Goal: Task Accomplishment & Management: Manage account settings

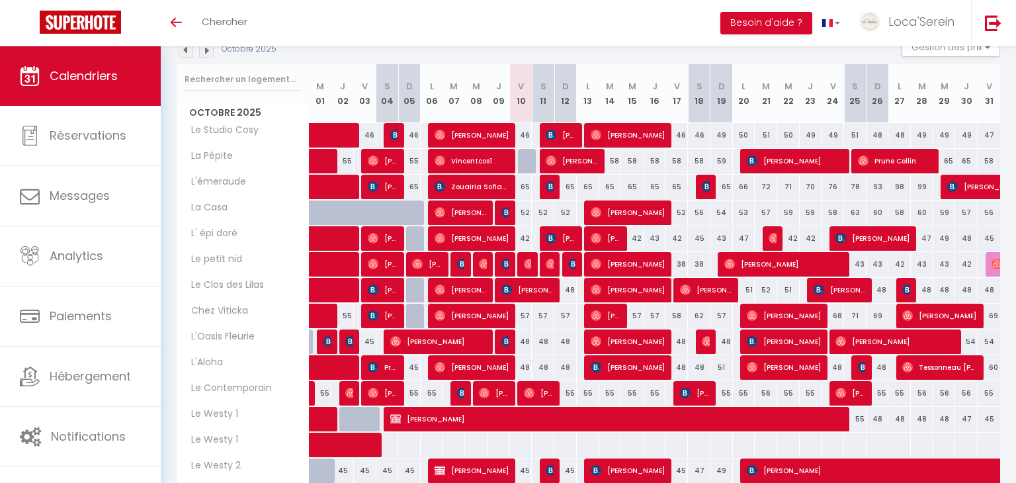
scroll to position [152, 0]
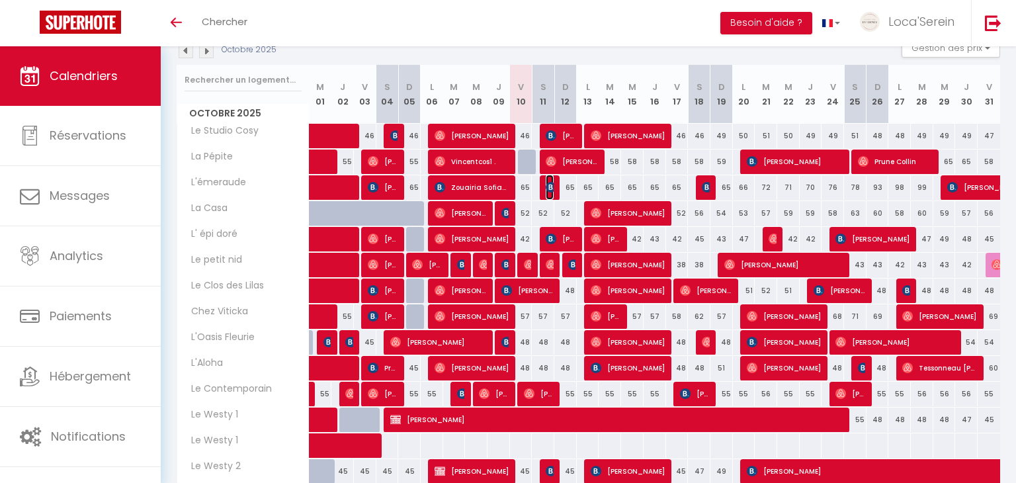
click at [549, 187] on img at bounding box center [551, 187] width 11 height 11
select select "OK"
select select "0"
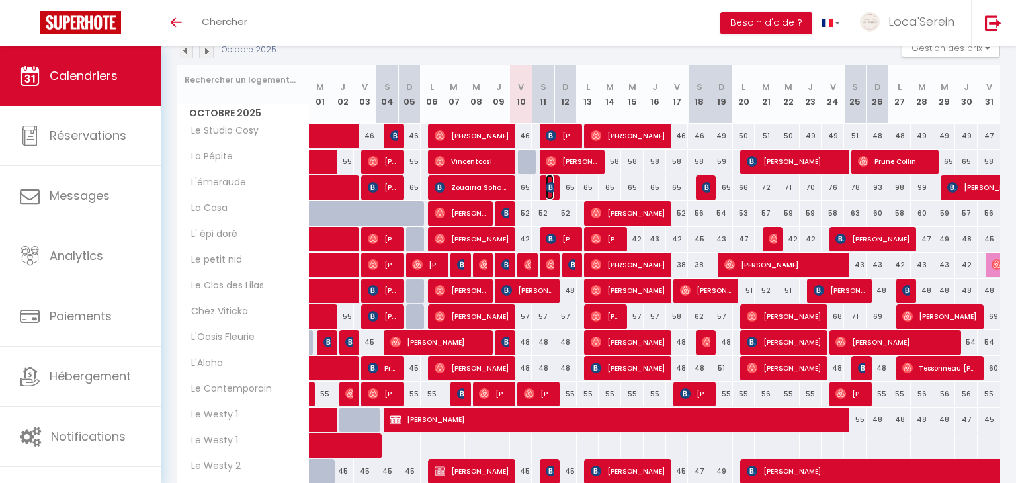
select select "1"
select select
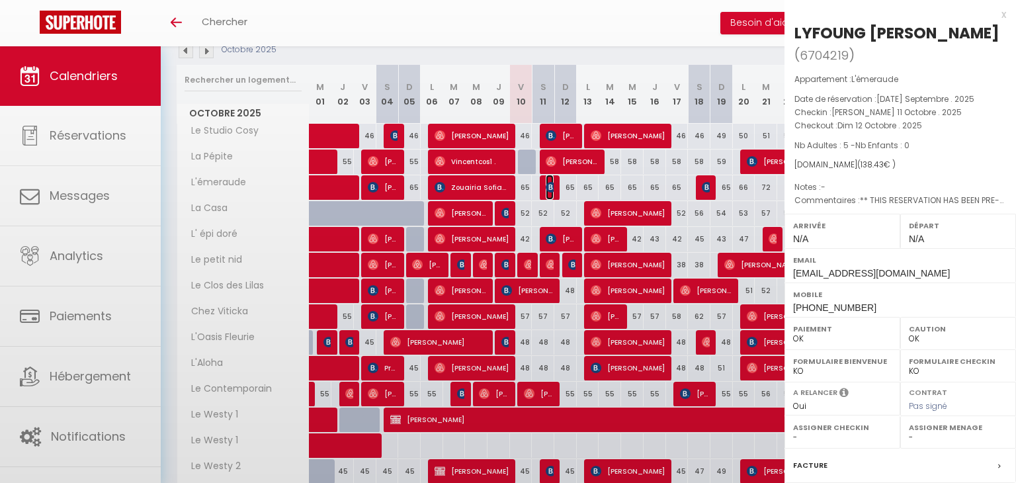
select select "31034"
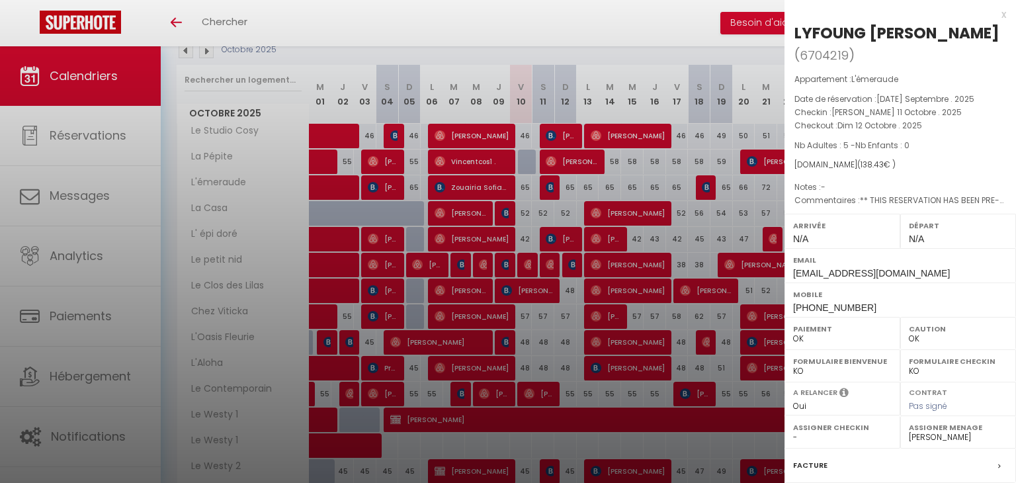
click at [549, 187] on div at bounding box center [508, 241] width 1016 height 483
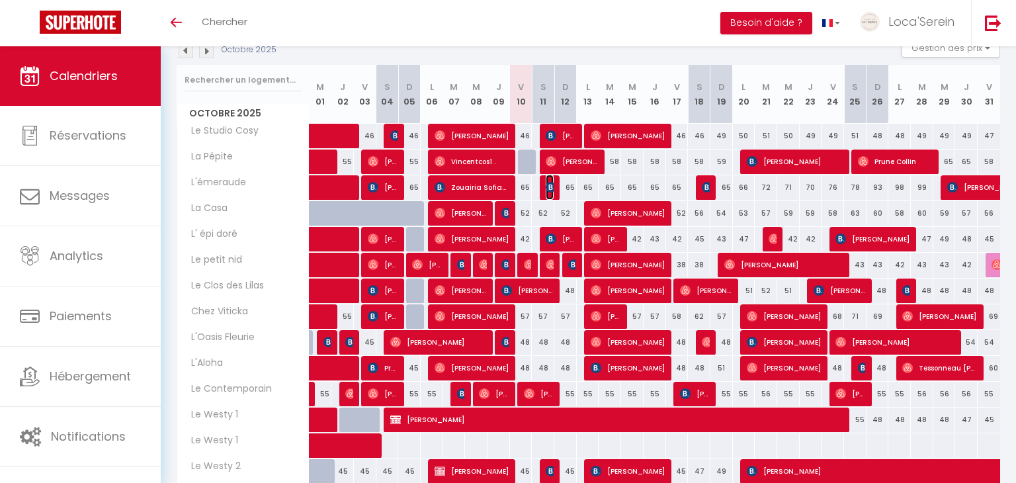
click at [550, 188] on img at bounding box center [551, 187] width 11 height 11
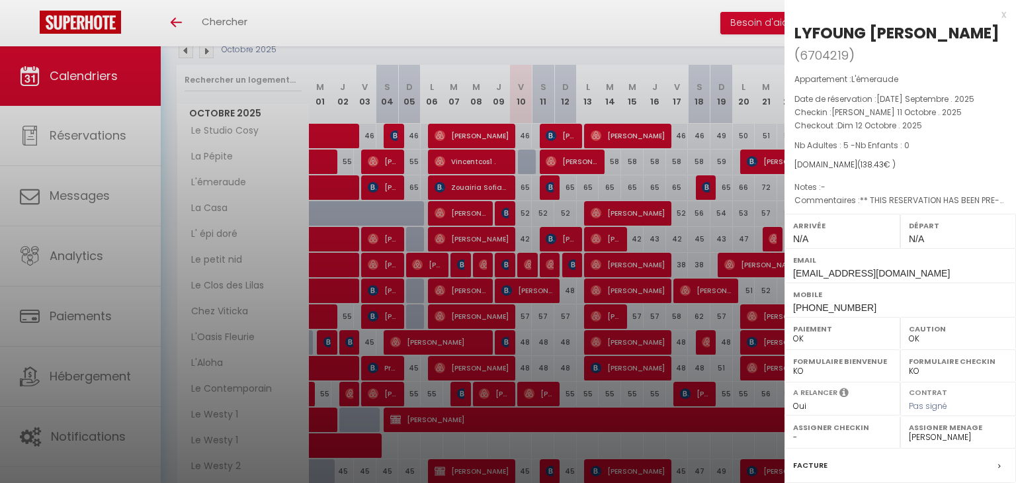
click at [549, 190] on div at bounding box center [508, 241] width 1016 height 483
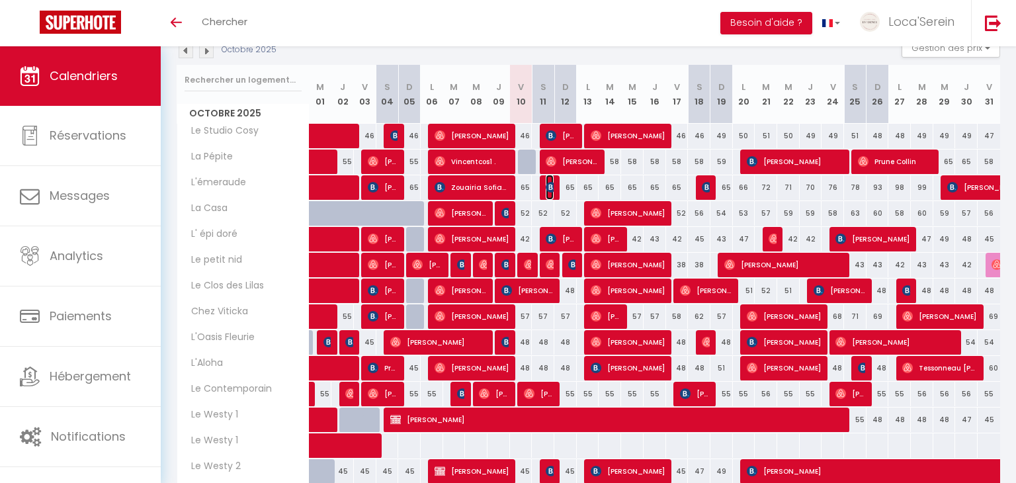
click at [549, 190] on img at bounding box center [551, 187] width 11 height 11
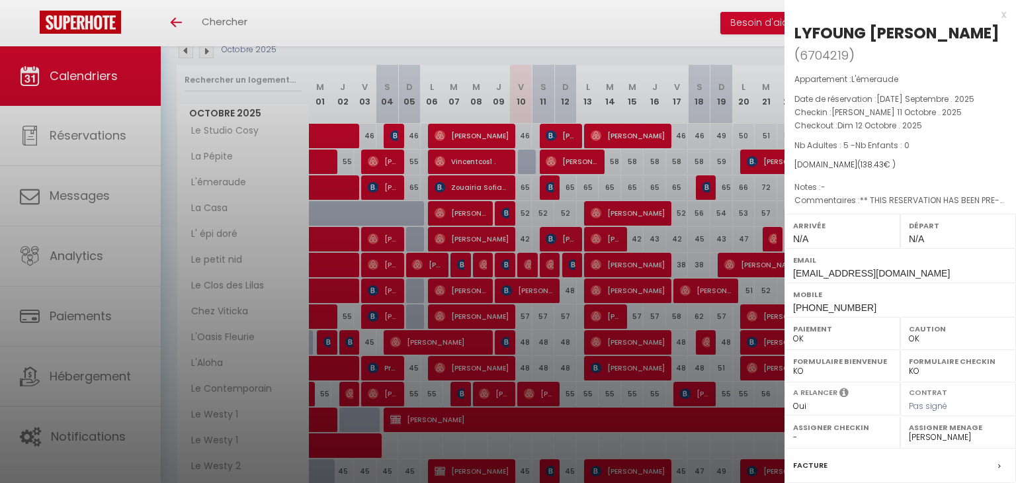
click at [625, 167] on div at bounding box center [508, 241] width 1016 height 483
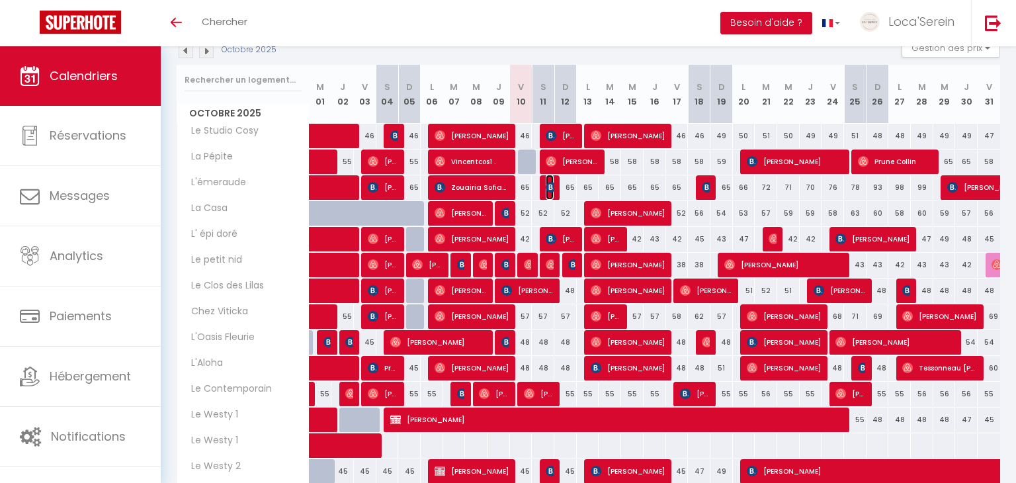
click at [552, 187] on img at bounding box center [551, 187] width 11 height 11
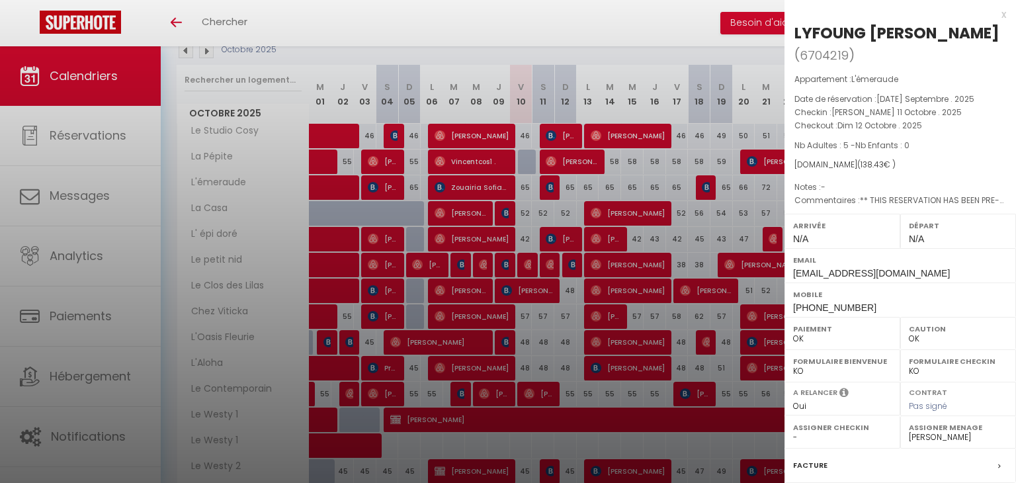
click at [872, 181] on p "Notes : -" at bounding box center [901, 187] width 212 height 13
click at [548, 191] on div at bounding box center [508, 241] width 1016 height 483
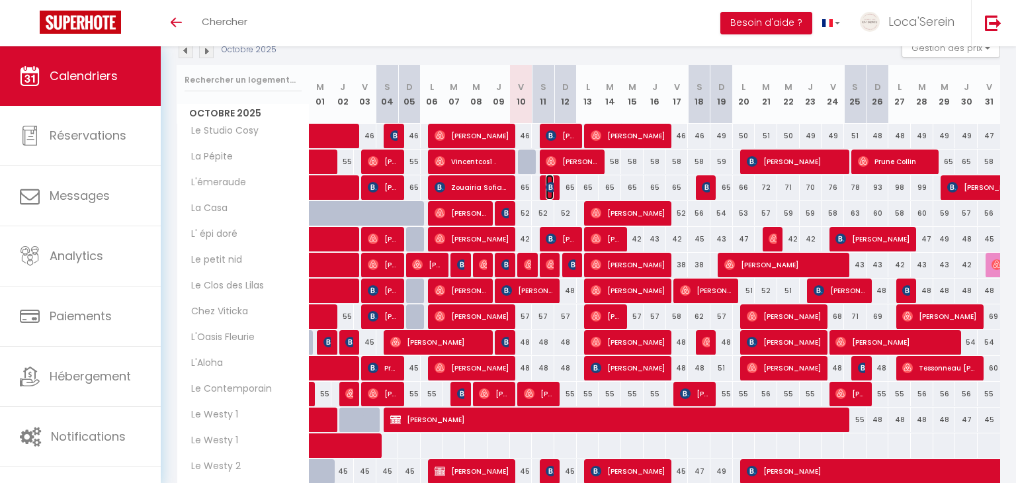
click at [548, 191] on span "LYFOUNG [PERSON_NAME]" at bounding box center [549, 187] width 7 height 25
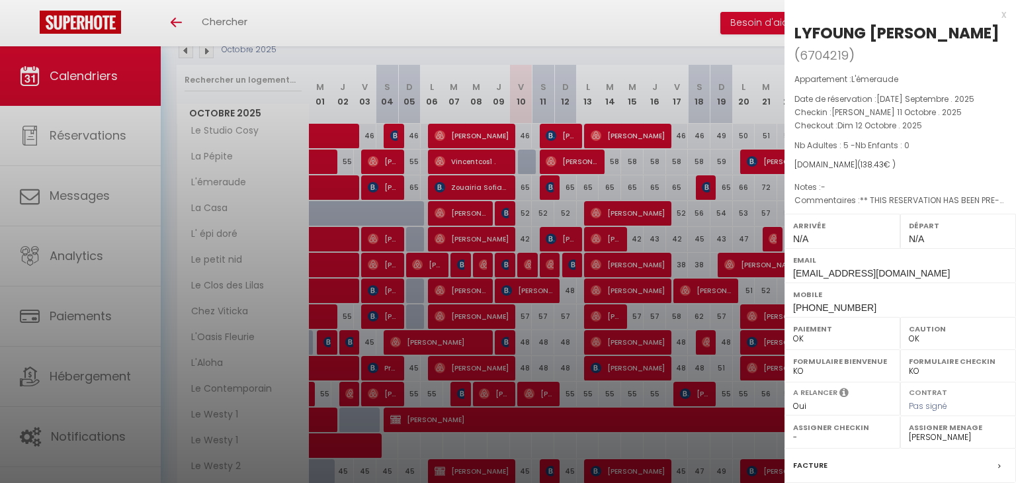
click at [547, 191] on div at bounding box center [508, 241] width 1016 height 483
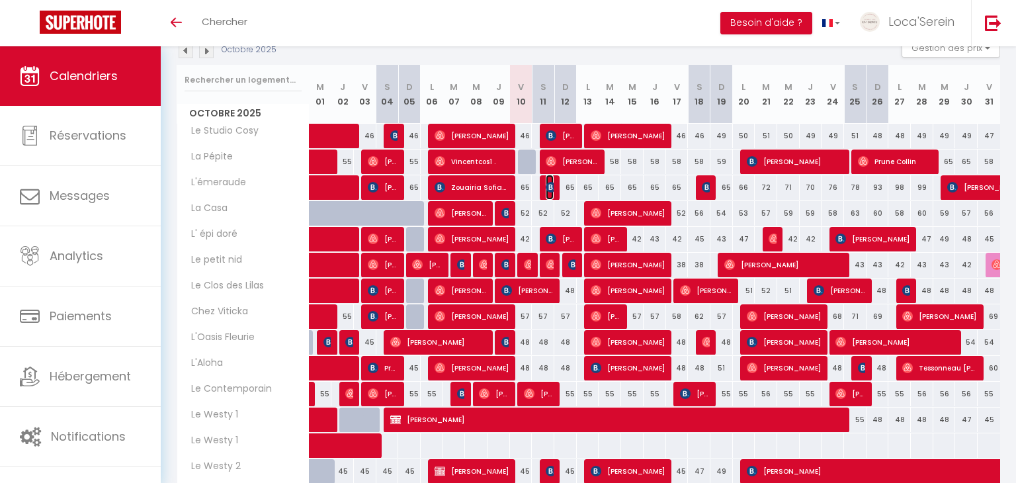
click at [547, 191] on span "LYFOUNG [PERSON_NAME]" at bounding box center [549, 187] width 7 height 25
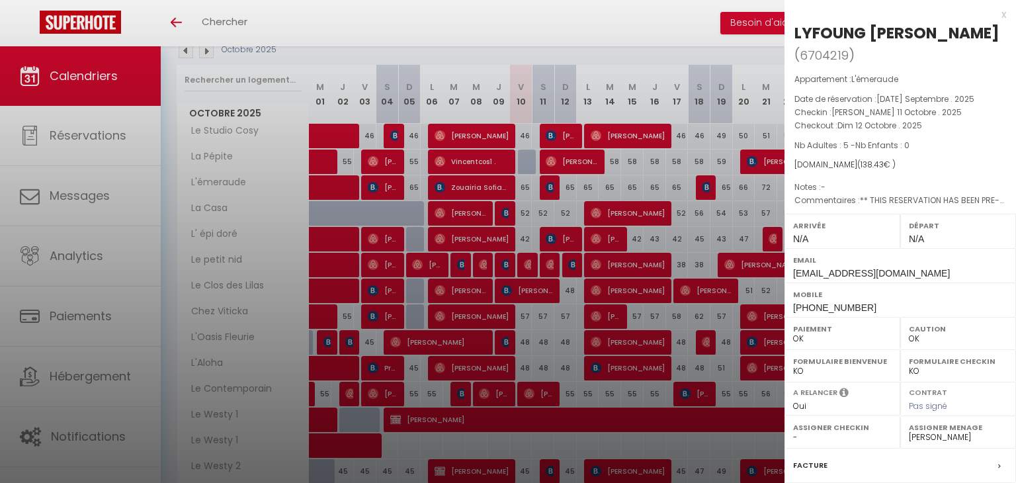
click at [547, 191] on div at bounding box center [508, 241] width 1016 height 483
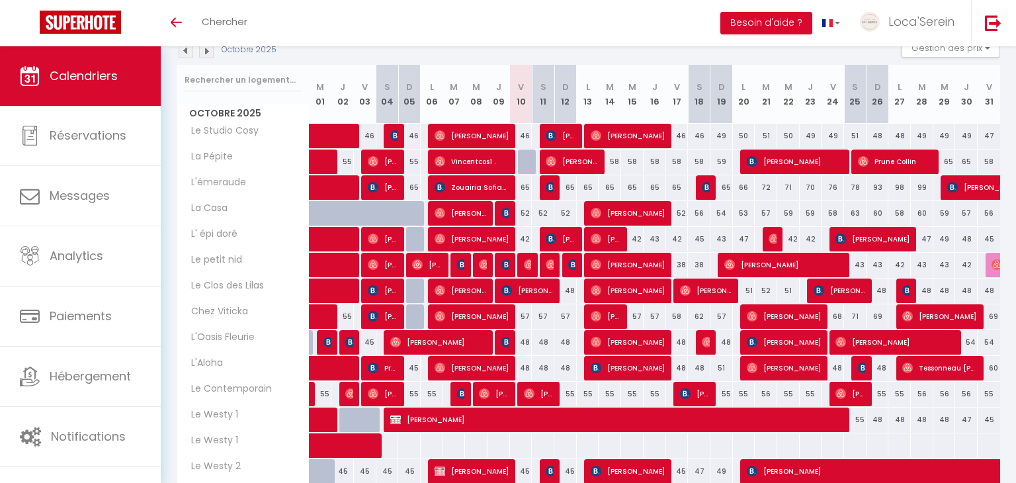
click at [555, 189] on div "65" at bounding box center [566, 187] width 22 height 24
type input "65"
type input "Dim 12 Octobre 2025"
type input "Lun 13 Octobre 2025"
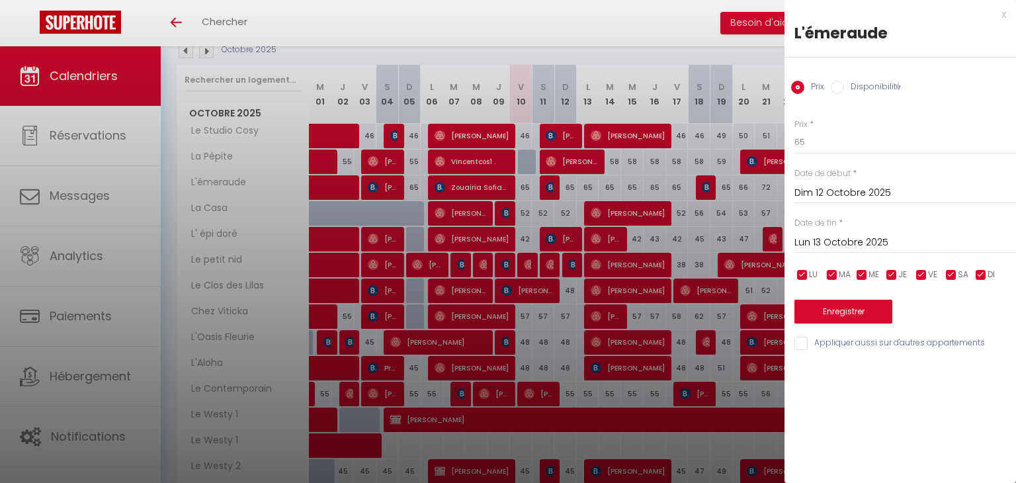
click at [551, 188] on div at bounding box center [508, 241] width 1016 height 483
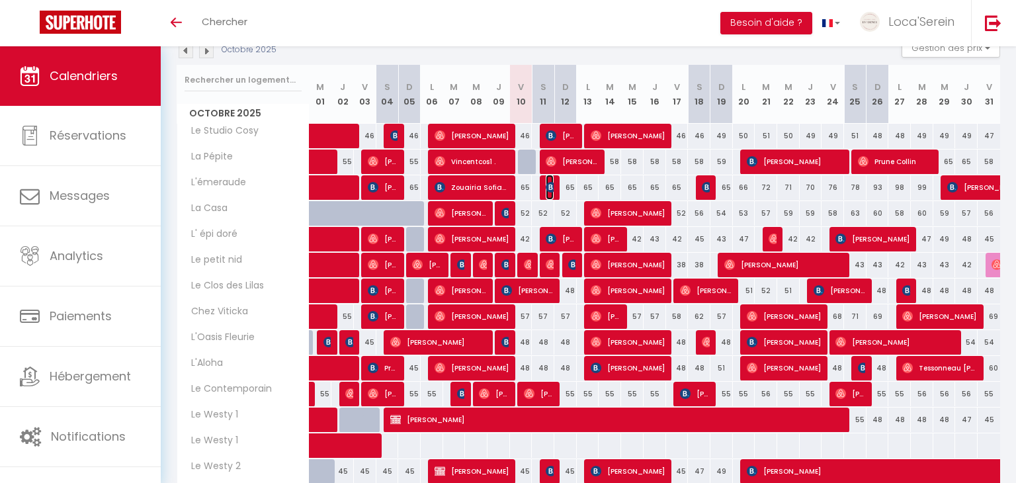
click at [551, 188] on img at bounding box center [551, 187] width 11 height 11
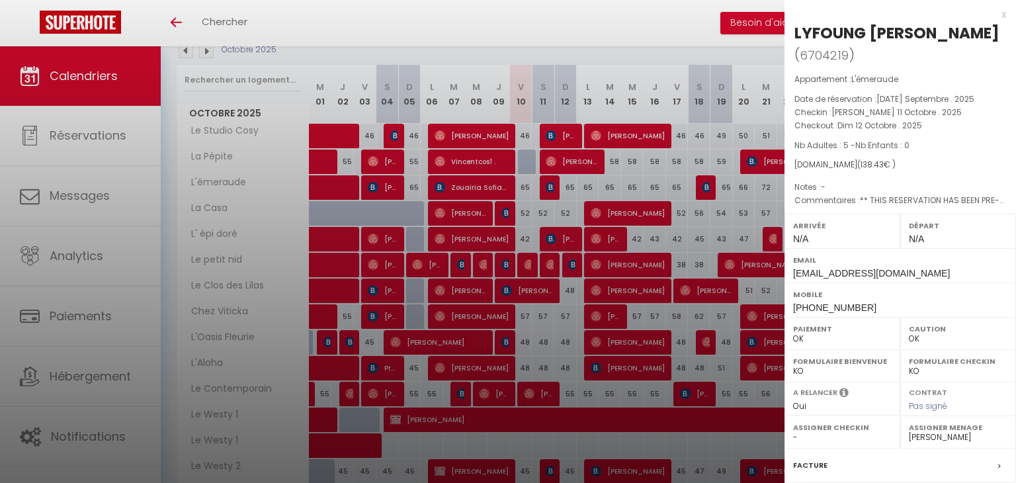
click at [551, 188] on div at bounding box center [508, 241] width 1016 height 483
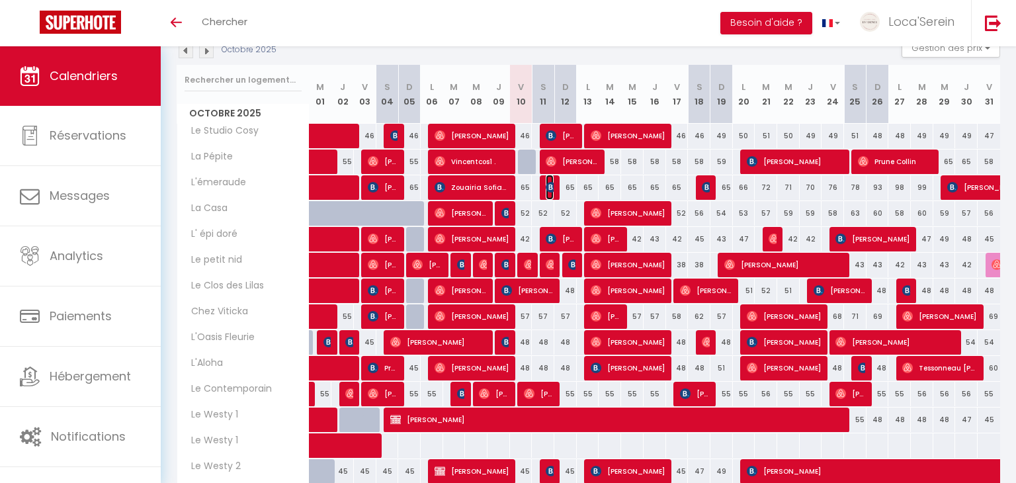
click at [553, 186] on img at bounding box center [551, 187] width 11 height 11
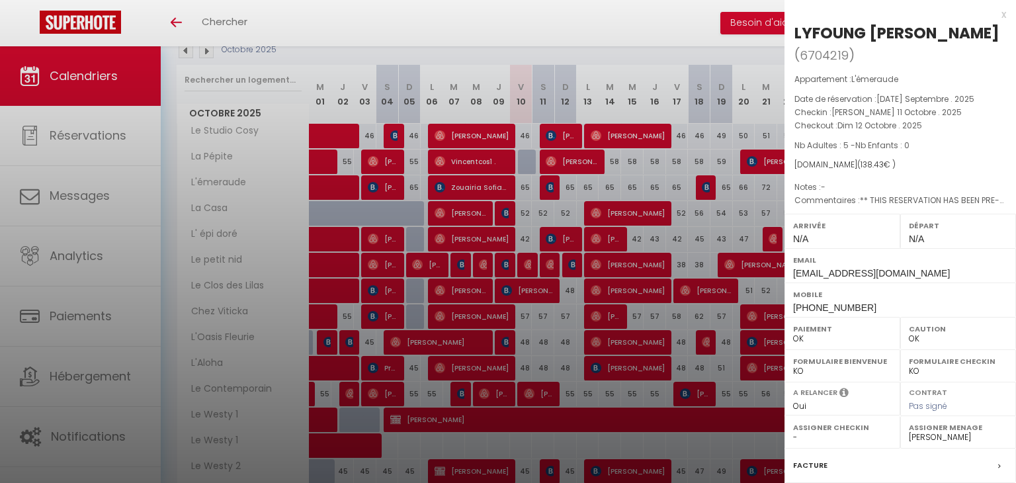
click at [552, 186] on div at bounding box center [508, 241] width 1016 height 483
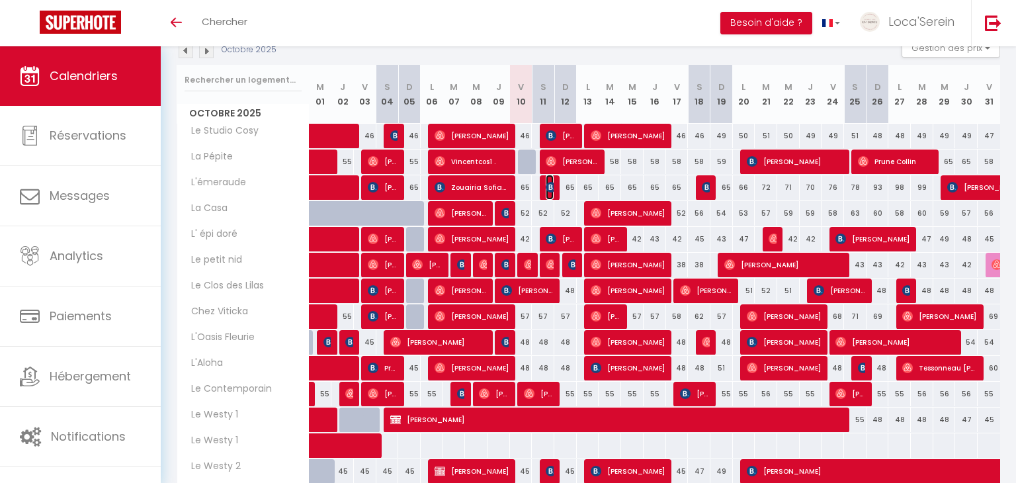
click at [551, 184] on img at bounding box center [551, 187] width 11 height 11
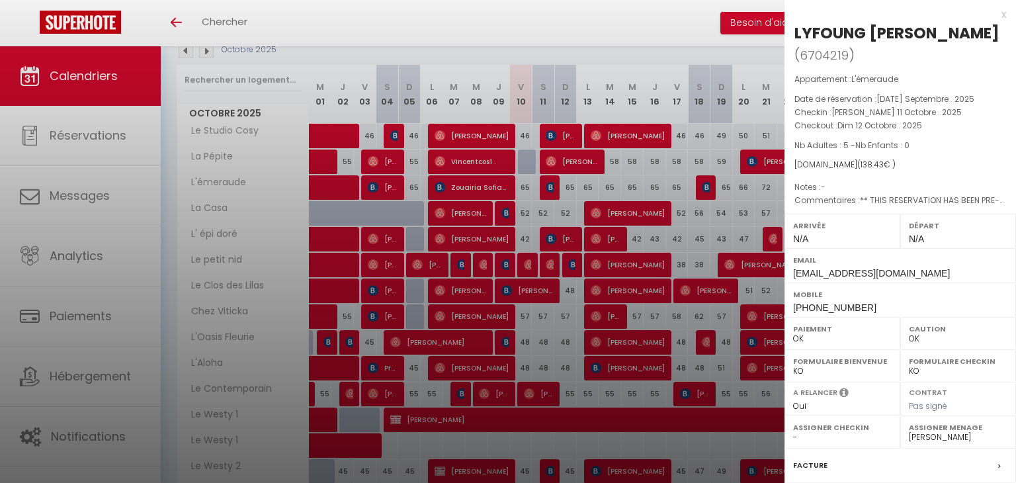
click at [551, 184] on div at bounding box center [508, 241] width 1016 height 483
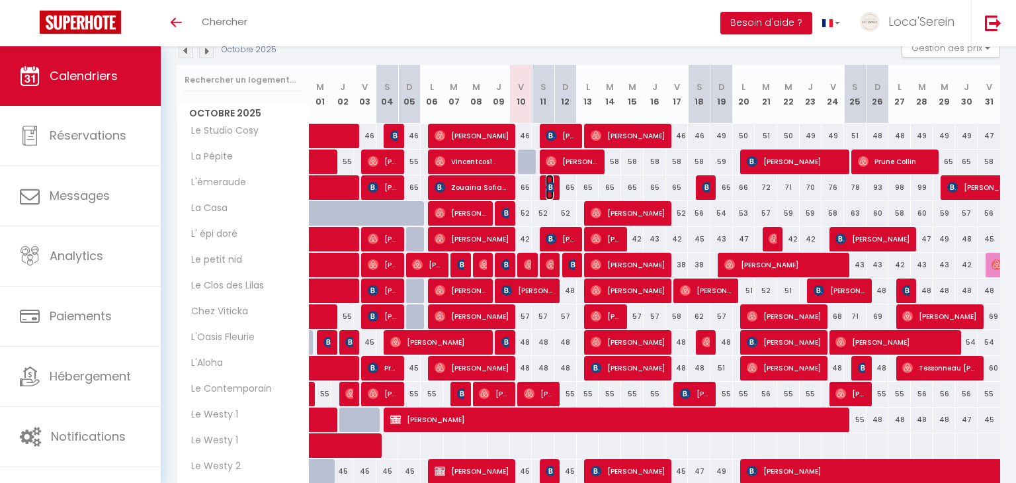
click at [551, 188] on img at bounding box center [551, 187] width 11 height 11
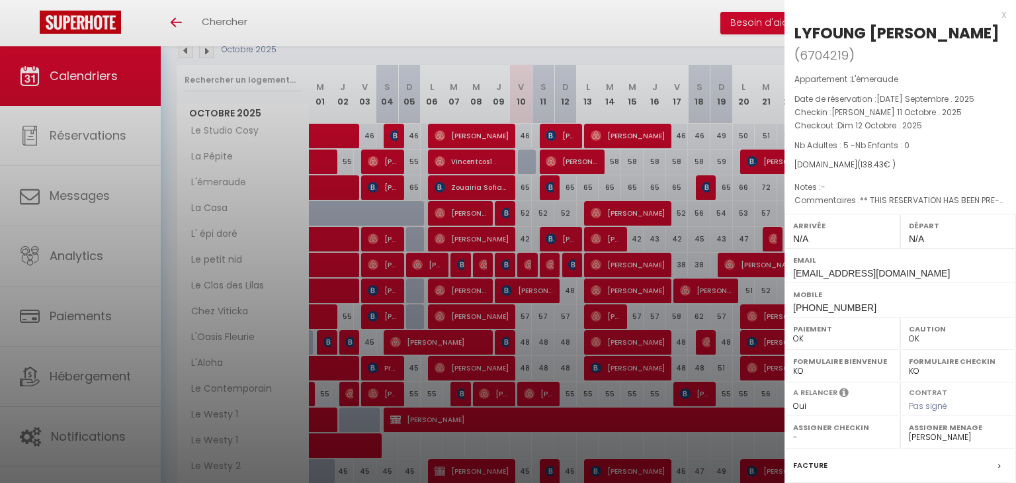
click at [551, 188] on div at bounding box center [508, 241] width 1016 height 483
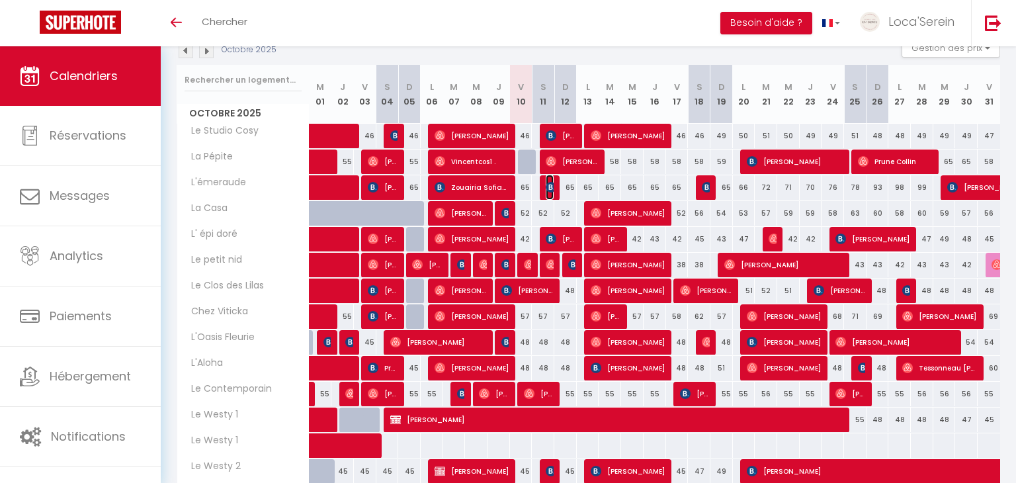
click at [551, 188] on img at bounding box center [551, 187] width 11 height 11
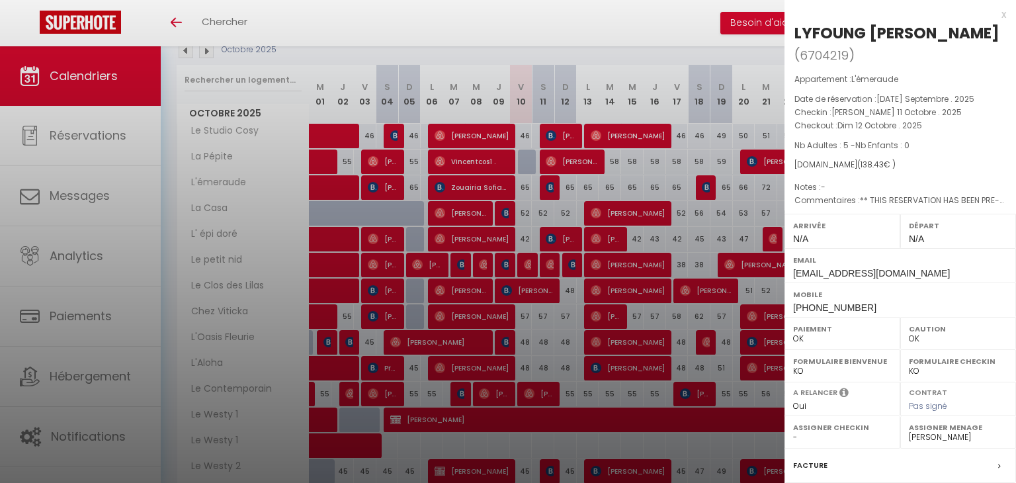
click at [551, 188] on div at bounding box center [508, 241] width 1016 height 483
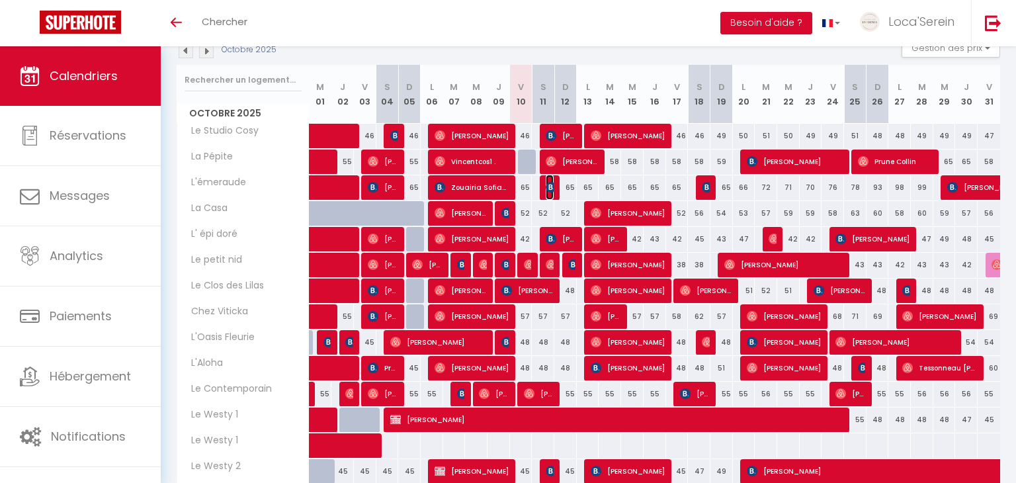
click at [549, 186] on img at bounding box center [551, 187] width 11 height 11
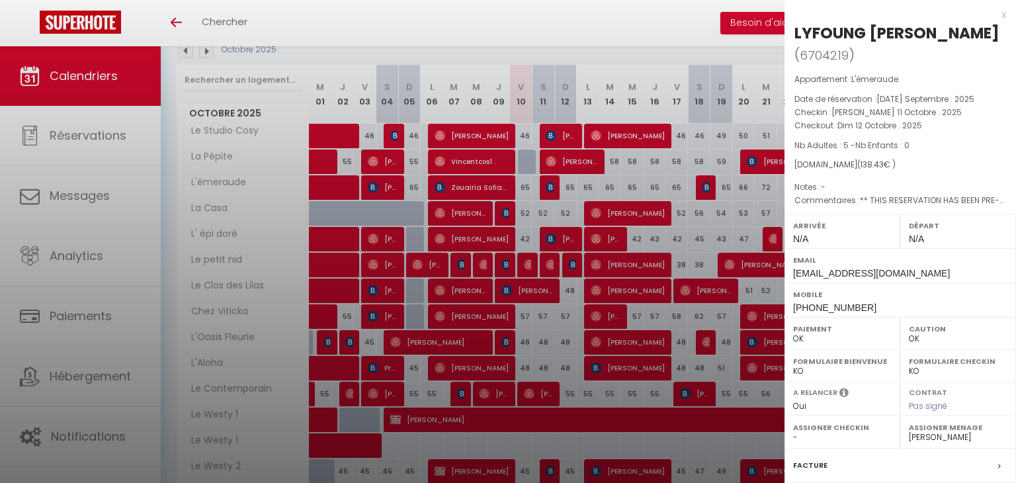
click at [549, 186] on div at bounding box center [508, 241] width 1016 height 483
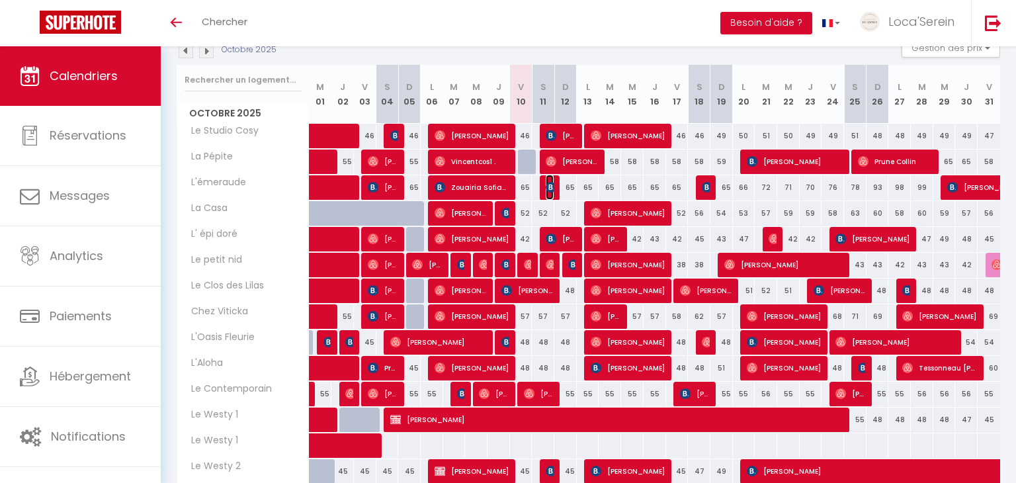
click at [551, 189] on img at bounding box center [551, 187] width 11 height 11
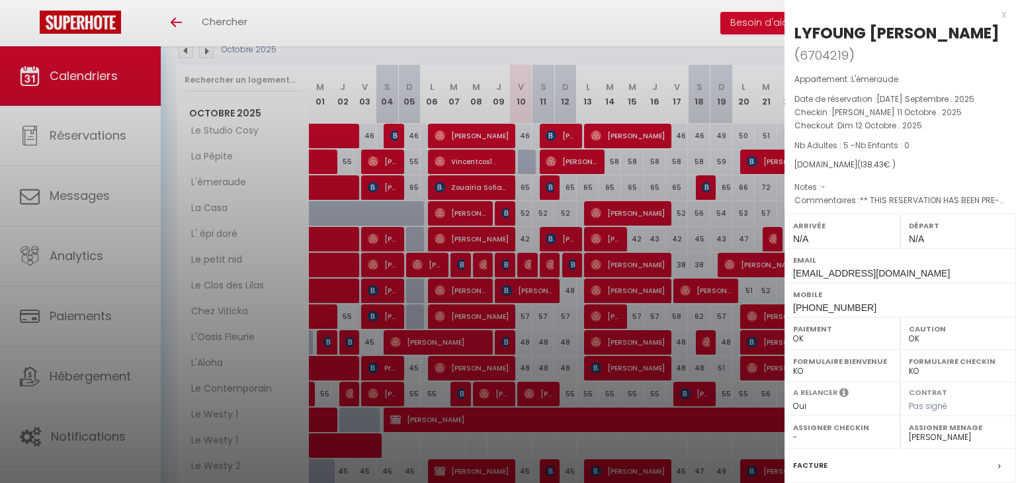
click at [551, 189] on div at bounding box center [508, 241] width 1016 height 483
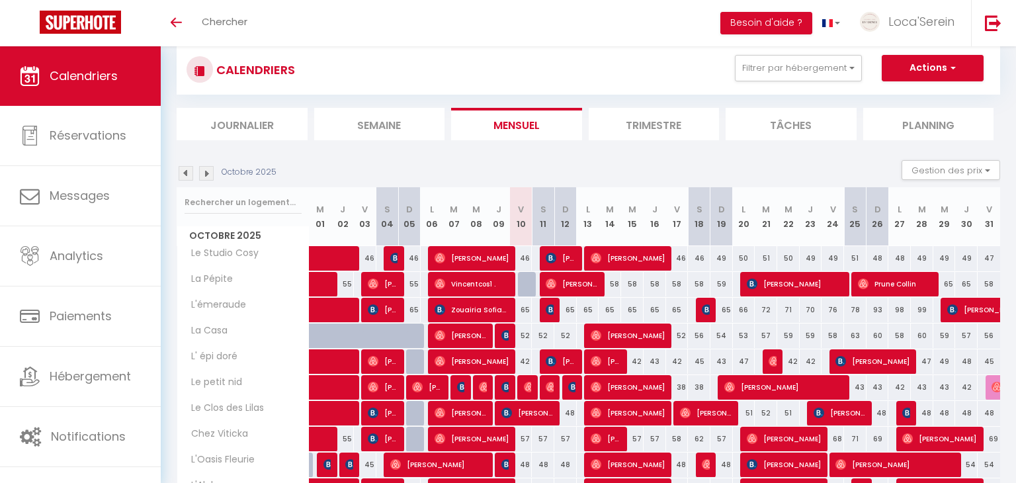
scroll to position [29, 0]
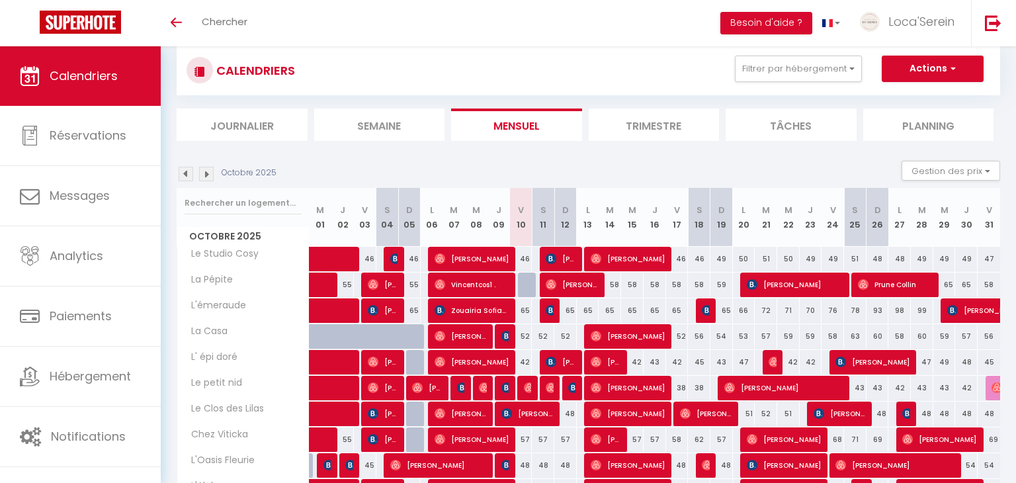
click at [207, 175] on img at bounding box center [206, 174] width 15 height 15
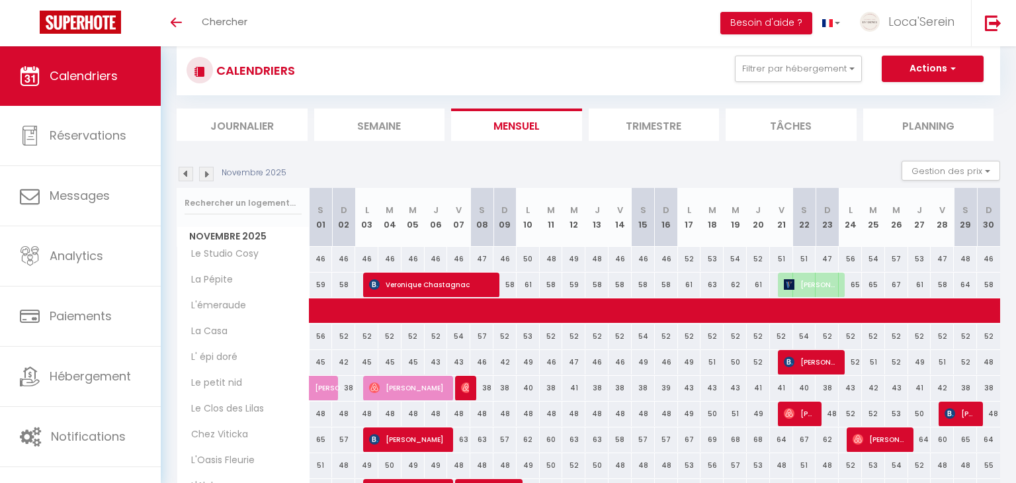
click at [207, 175] on img at bounding box center [206, 174] width 15 height 15
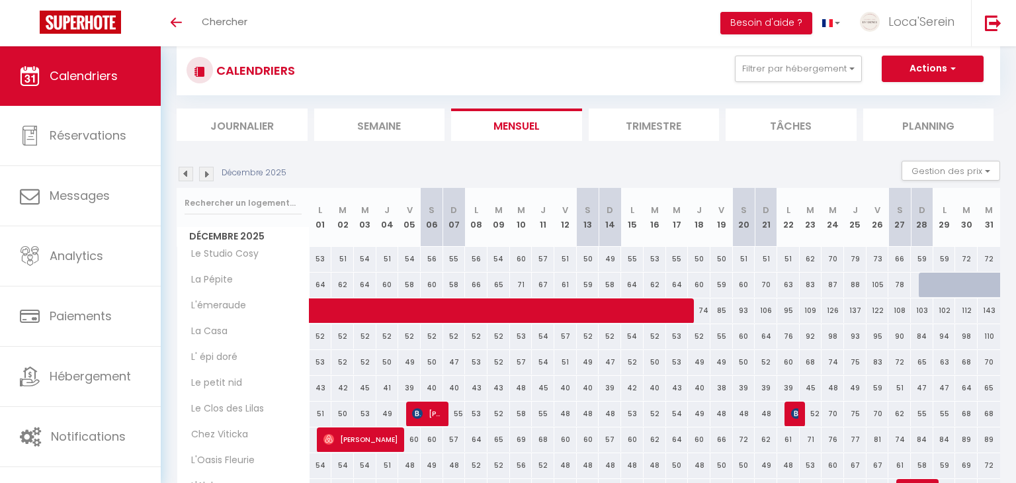
click at [189, 177] on img at bounding box center [186, 174] width 15 height 15
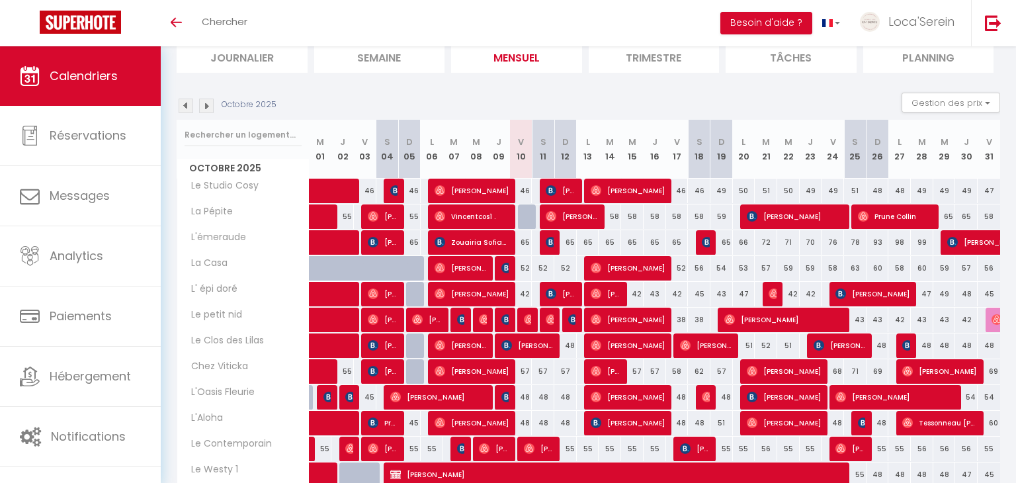
scroll to position [0, 0]
